Goal: Task Accomplishment & Management: Manage account settings

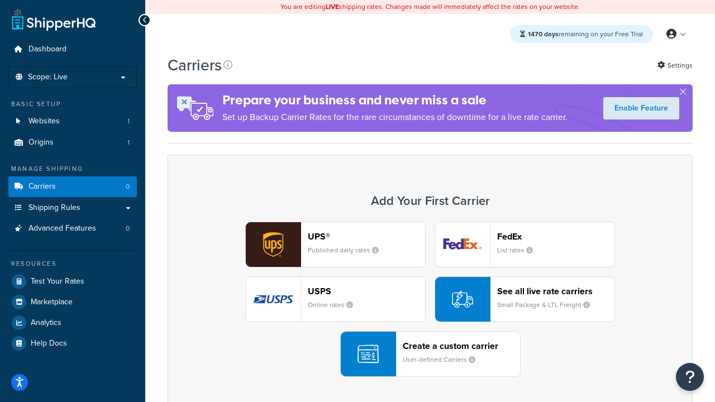
click at [430, 299] on div "UPS® Published daily rates FedEx List rates USPS Online rates See all live rate…" at bounding box center [430, 299] width 502 height 155
click at [556, 236] on header "FedEx" at bounding box center [555, 236] width 117 height 11
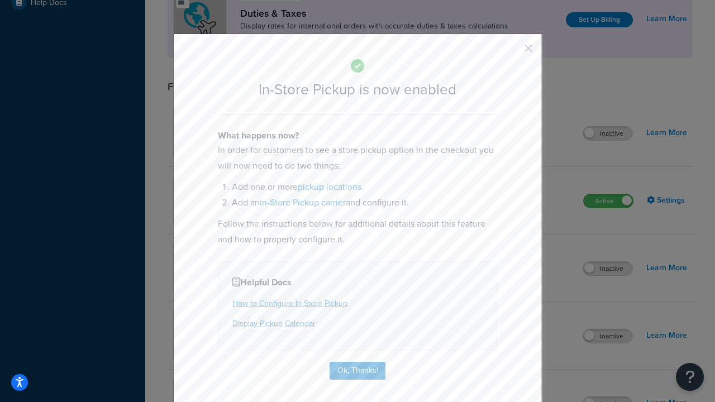
click at [512, 52] on button "button" at bounding box center [512, 52] width 3 height 3
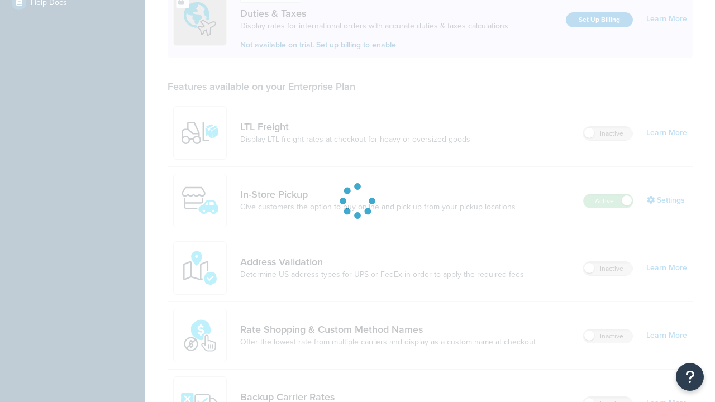
scroll to position [341, 0]
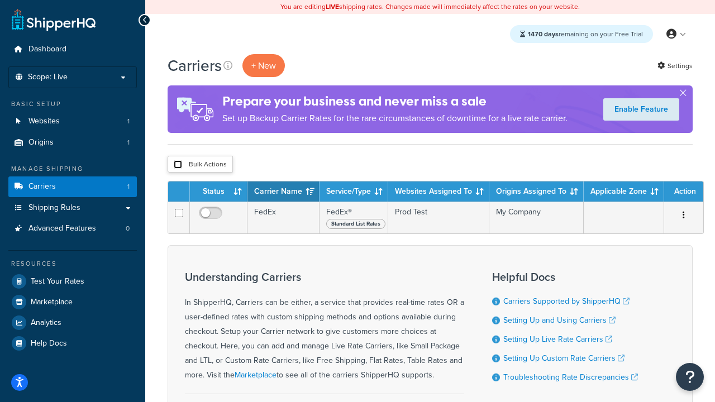
click at [178, 165] on input "checkbox" at bounding box center [178, 164] width 8 height 8
checkbox input "true"
click at [0, 0] on button "Delete" at bounding box center [0, 0] width 0 height 0
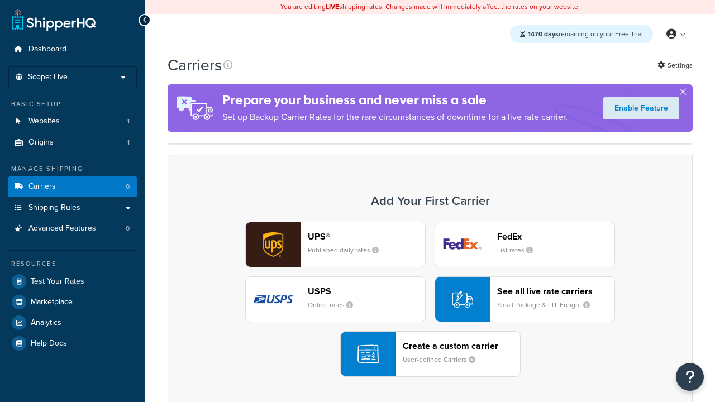
scroll to position [222, 0]
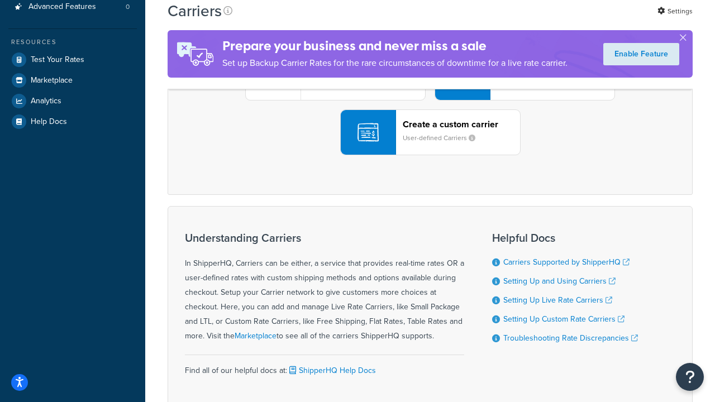
click at [430, 155] on div "UPS® Published daily rates FedEx List rates USPS Online rates See all live rate…" at bounding box center [430, 77] width 502 height 155
click at [556, 20] on header "FedEx" at bounding box center [555, 14] width 117 height 11
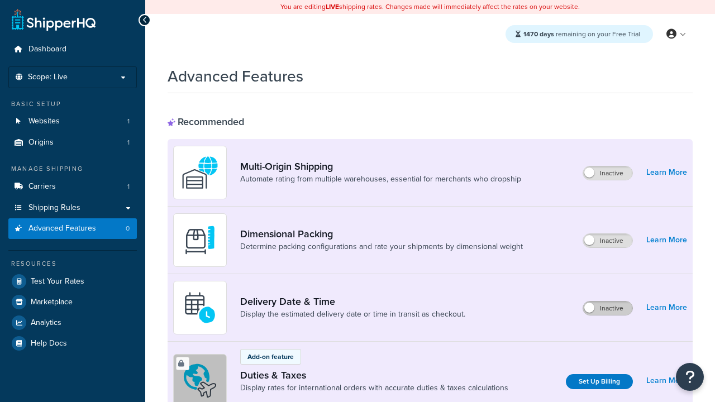
click at [608, 308] on label "Inactive" at bounding box center [607, 308] width 49 height 13
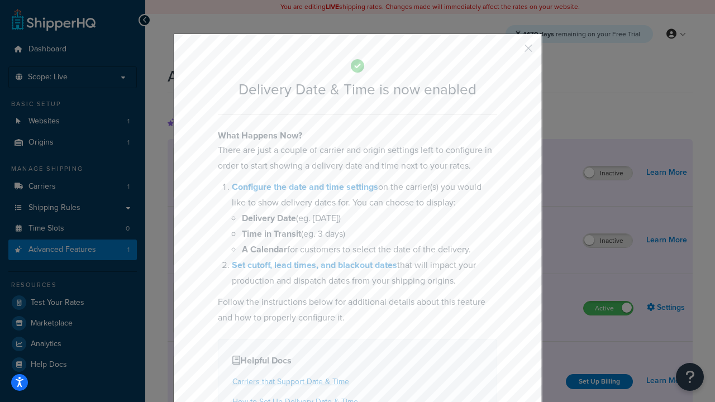
click at [512, 52] on button "button" at bounding box center [512, 52] width 3 height 3
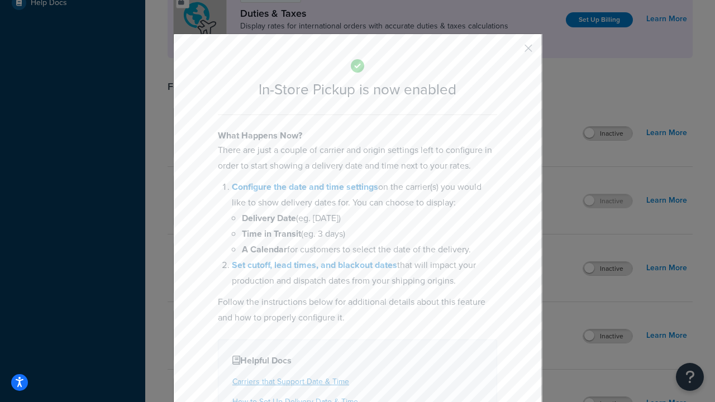
scroll to position [383, 0]
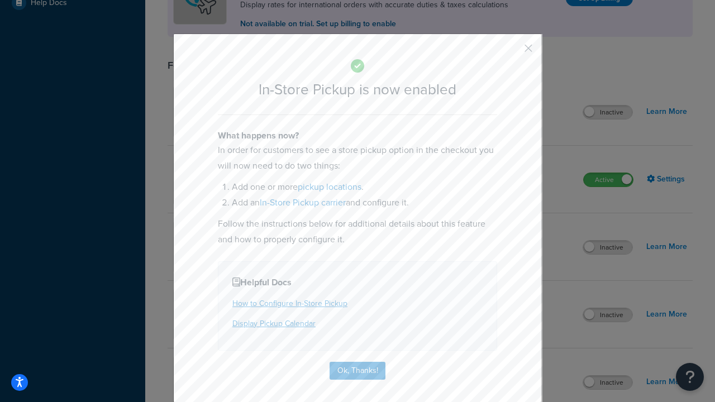
click at [512, 52] on button "button" at bounding box center [512, 52] width 3 height 3
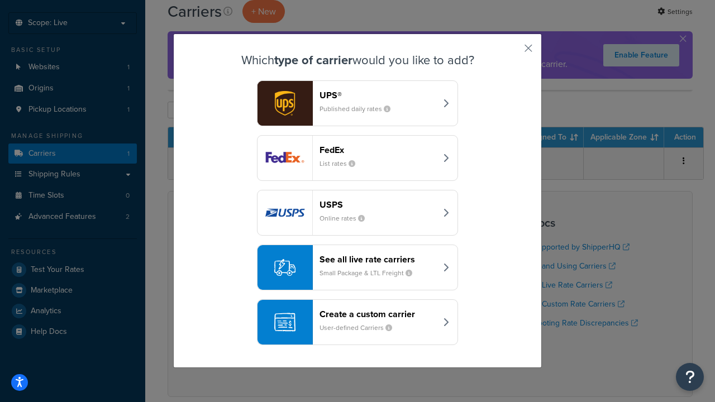
click at [357, 322] on div "Create a custom carrier User-defined Carriers" at bounding box center [378, 322] width 117 height 27
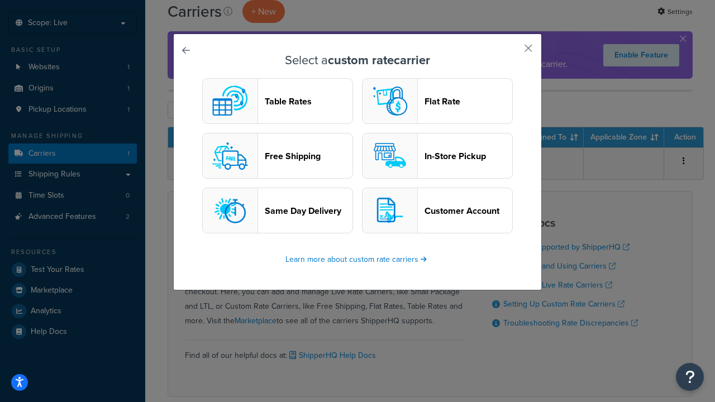
click at [437, 156] on header "In-Store Pickup" at bounding box center [469, 156] width 88 height 11
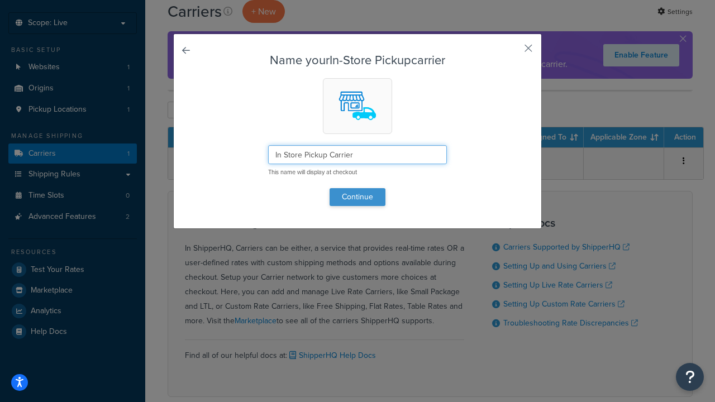
type input "In Store Pickup Carrier"
click at [357, 197] on button "Continue" at bounding box center [358, 197] width 56 height 18
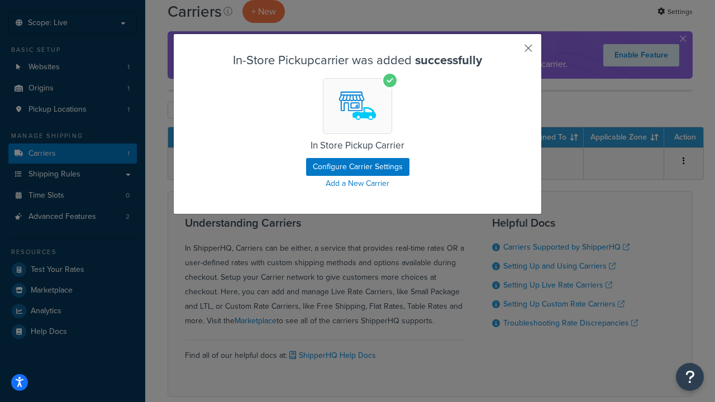
click at [512, 52] on button "button" at bounding box center [512, 52] width 3 height 3
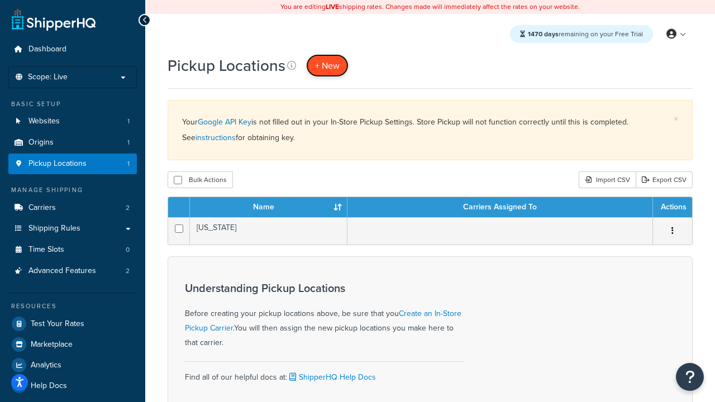
click at [327, 65] on span "+ New" at bounding box center [327, 65] width 25 height 13
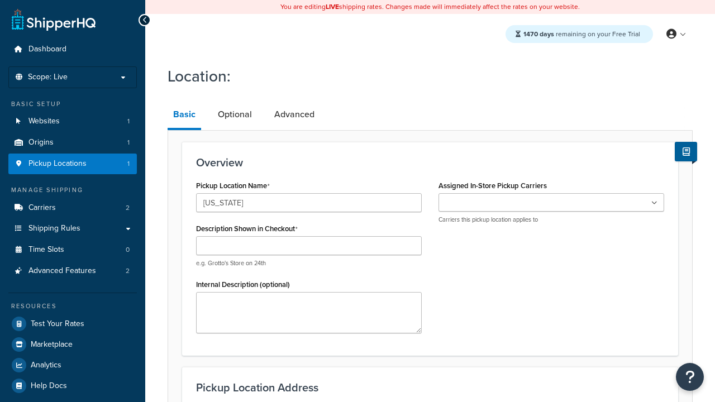
type input "[US_STATE]"
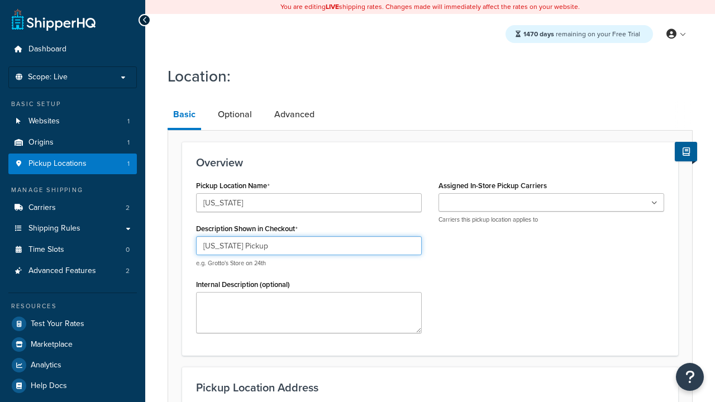
type input "[US_STATE] Pickup"
click at [551, 203] on ul at bounding box center [551, 202] width 226 height 18
type input "3385 Michelson Drive"
type input "Suite B"
type input "Irvine"
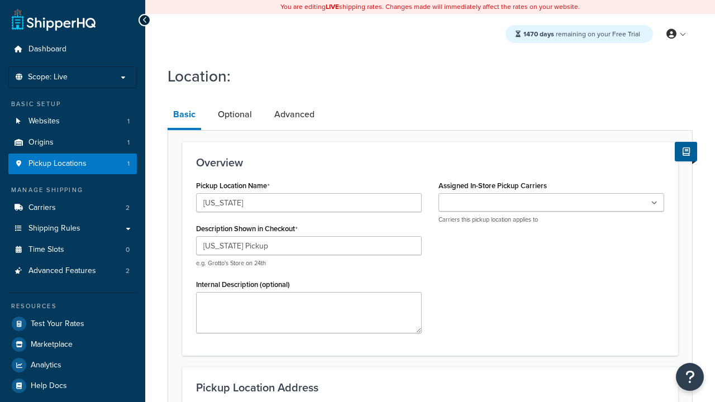
select select "5"
type input "Irvine"
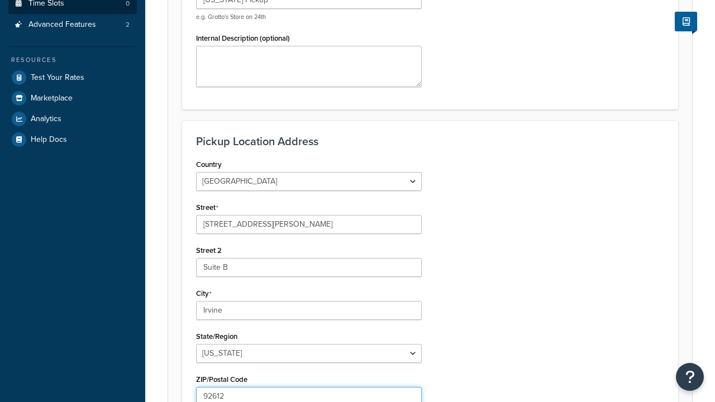
type input "92612"
click at [73, 14] on link "Time Slots 0" at bounding box center [72, 3] width 128 height 21
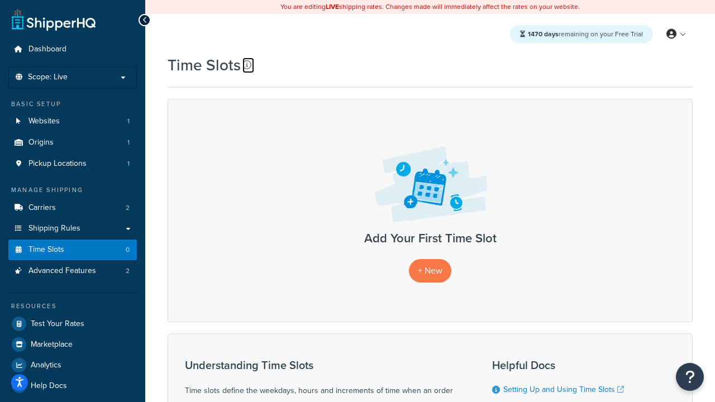
click at [247, 65] on icon at bounding box center [246, 64] width 9 height 9
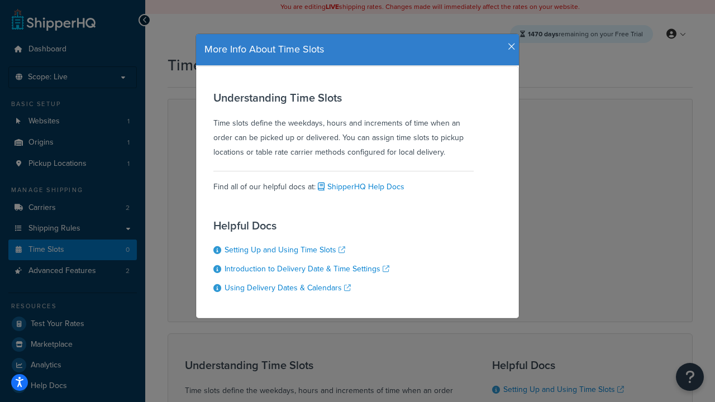
click at [509, 42] on icon "button" at bounding box center [512, 47] width 8 height 10
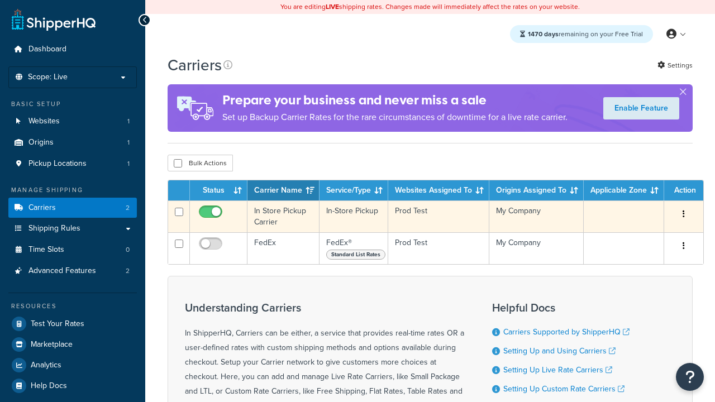
click at [684, 215] on icon "button" at bounding box center [684, 214] width 2 height 8
click at [0, 0] on link "Delete" at bounding box center [0, 0] width 0 height 0
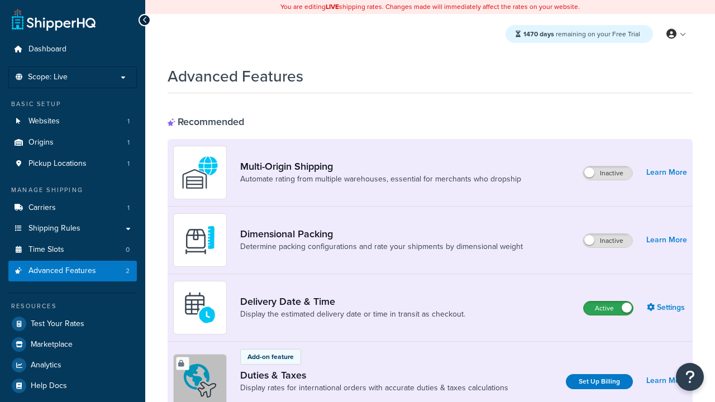
click at [608, 308] on label "Active" at bounding box center [608, 308] width 49 height 13
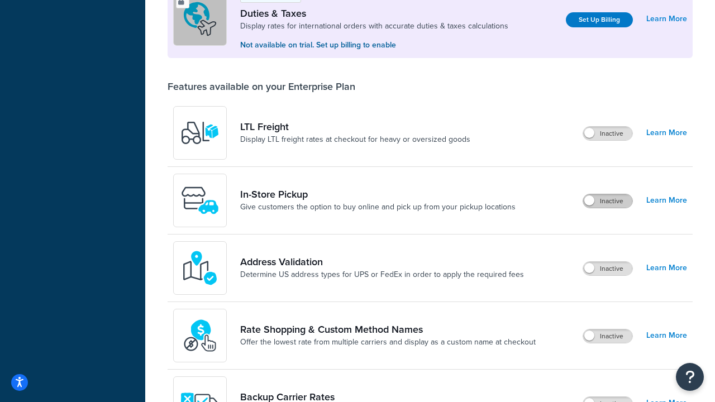
scroll to position [341, 0]
